Goal: Information Seeking & Learning: Learn about a topic

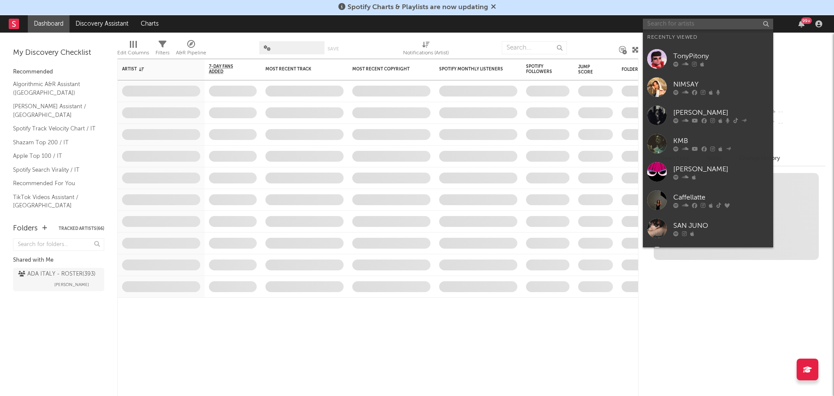
click at [672, 21] on input "text" at bounding box center [708, 24] width 130 height 11
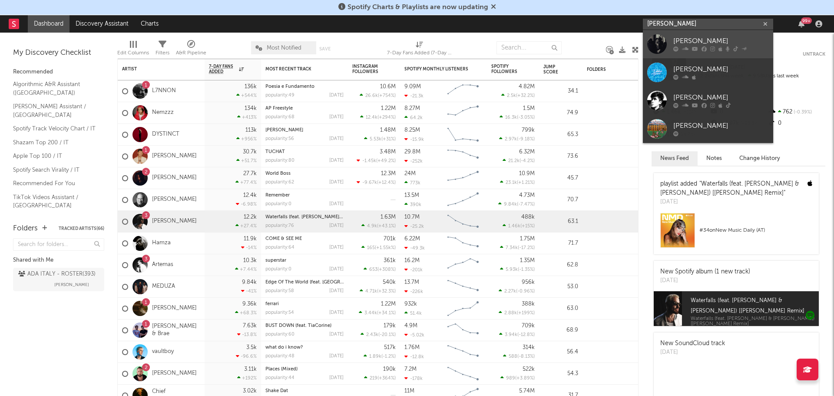
type input "[PERSON_NAME]"
click at [695, 39] on div "[PERSON_NAME]" at bounding box center [721, 41] width 96 height 10
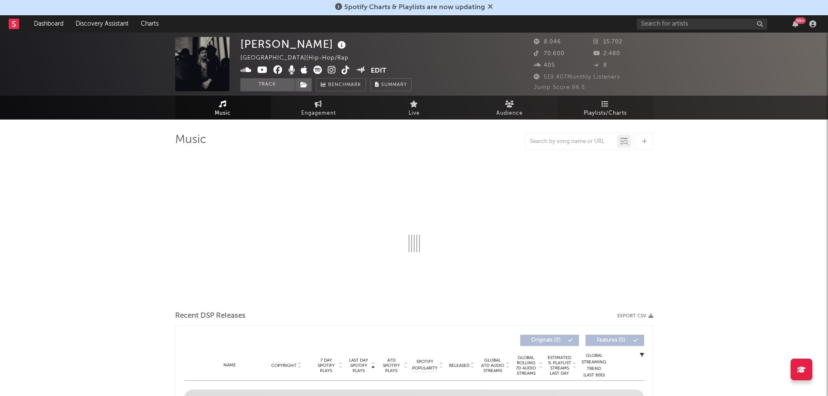
click at [606, 102] on icon at bounding box center [604, 103] width 7 height 7
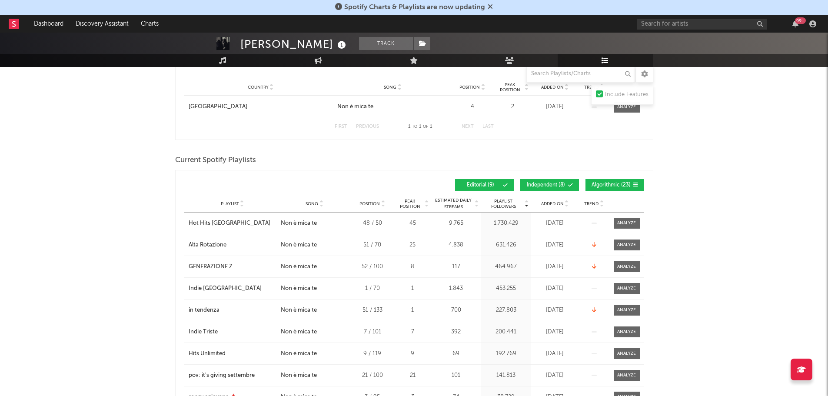
scroll to position [461, 0]
click at [554, 182] on span "Independent ( 8 )" at bounding box center [546, 184] width 40 height 5
click at [603, 182] on span "Algorithmic ( 23 )" at bounding box center [611, 184] width 40 height 5
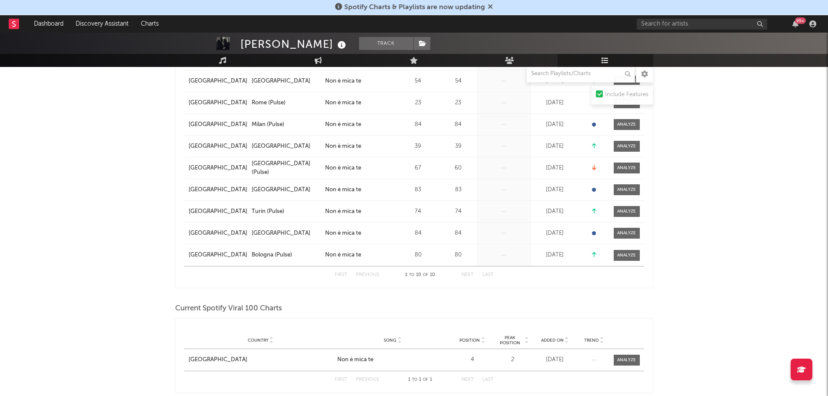
scroll to position [0, 0]
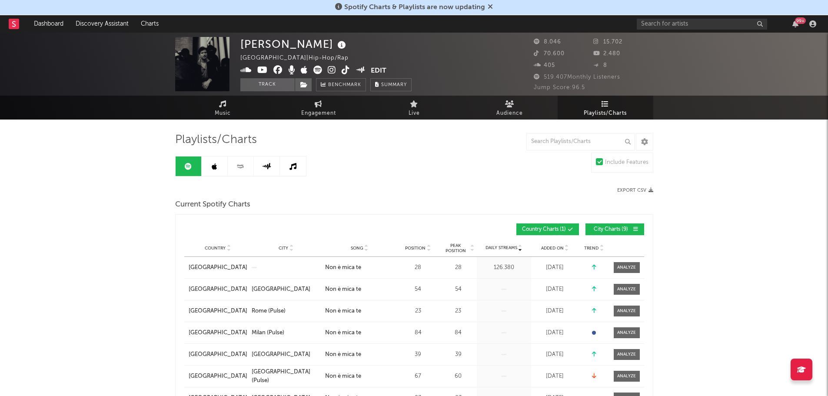
click at [221, 161] on link at bounding box center [215, 166] width 26 height 20
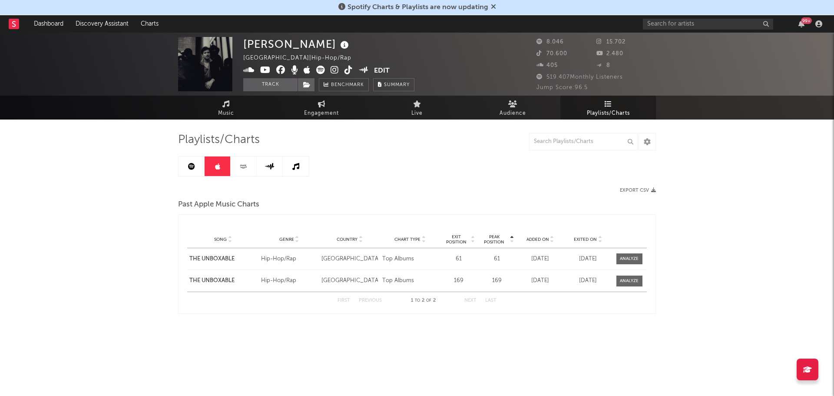
click at [238, 172] on link at bounding box center [244, 166] width 26 height 20
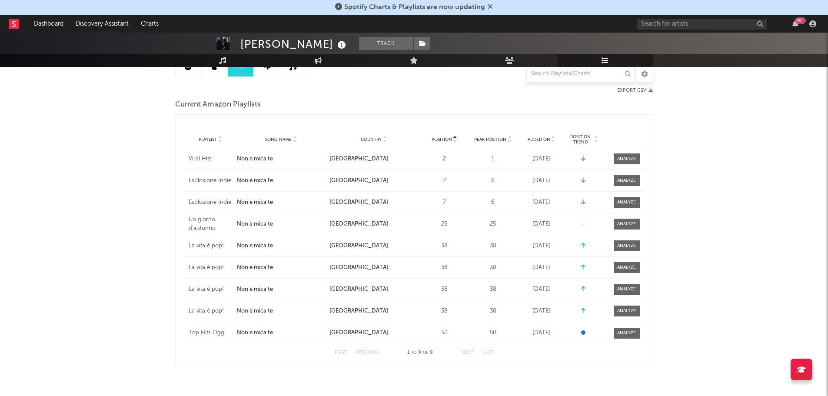
scroll to position [100, 0]
click at [551, 139] on icon at bounding box center [553, 140] width 4 height 3
